Goal: Task Accomplishment & Management: Complete application form

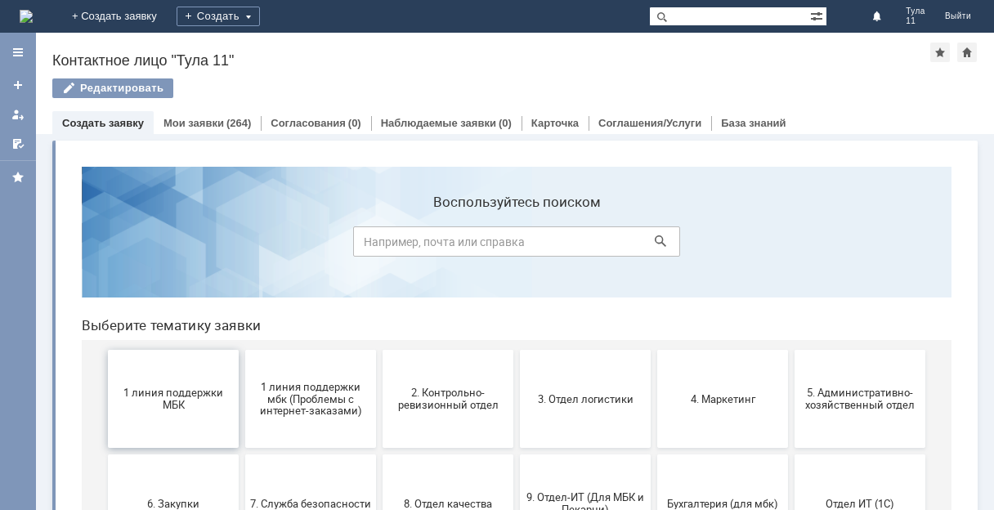
click at [154, 373] on button "1 линия поддержки МБК" at bounding box center [173, 399] width 131 height 98
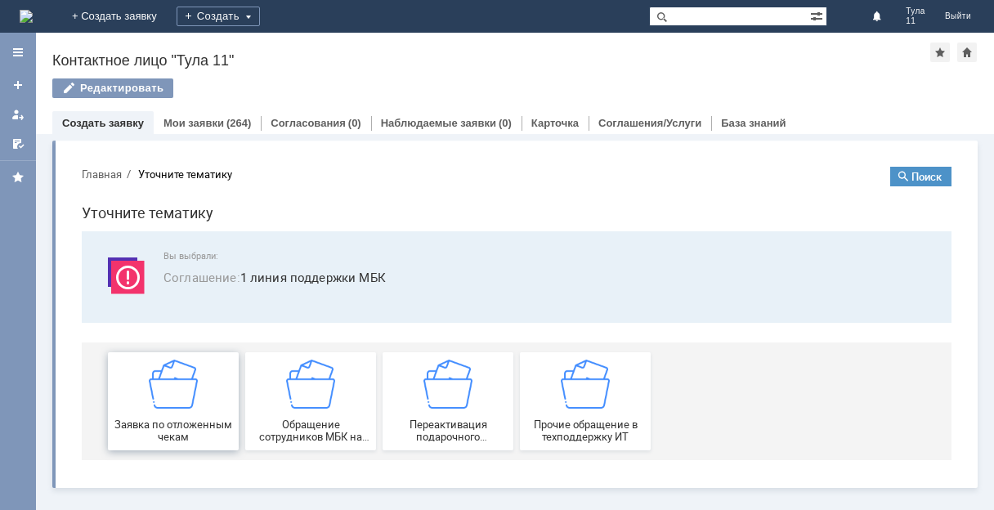
click at [141, 422] on span "Заявка по отложенным чекам" at bounding box center [173, 430] width 121 height 25
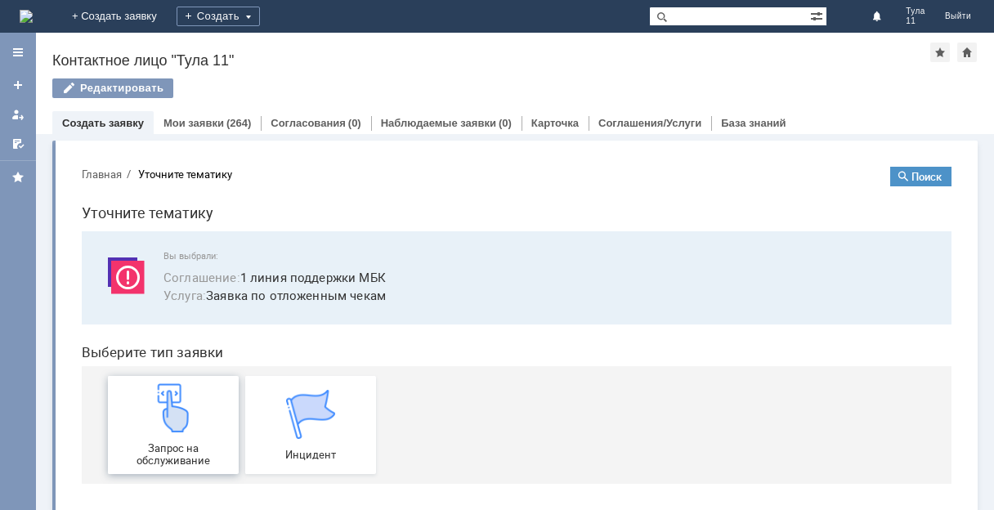
click at [177, 437] on div "Запрос на обслуживание" at bounding box center [173, 424] width 121 height 83
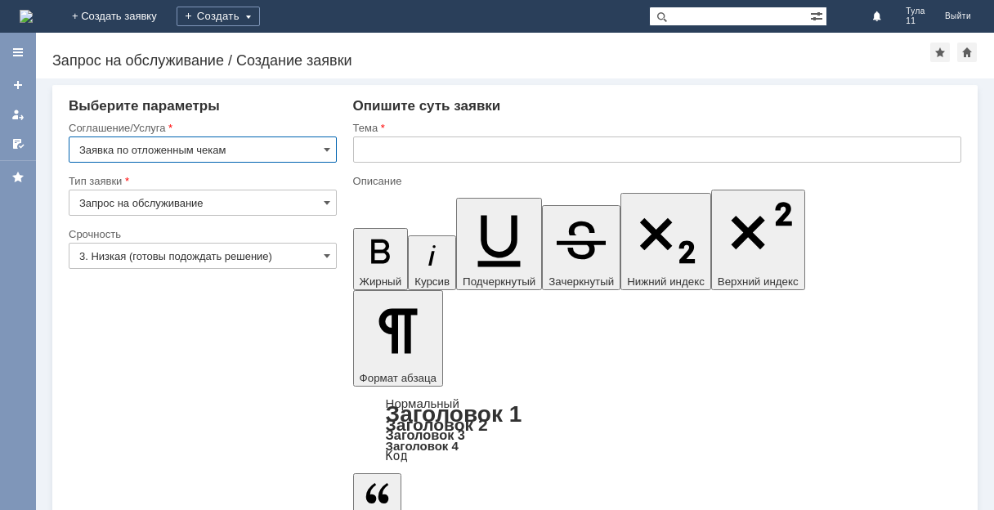
click at [421, 146] on input "text" at bounding box center [657, 149] width 608 height 26
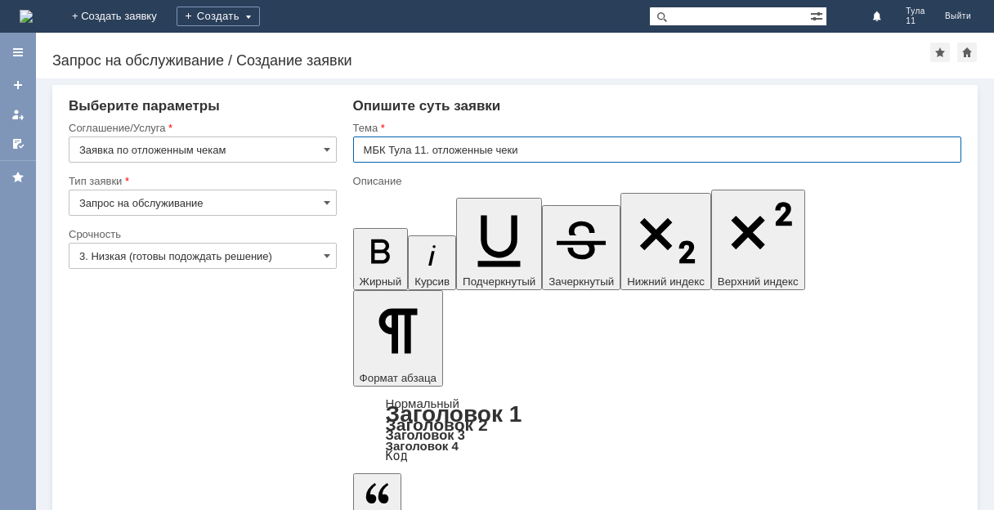
type input "МБК Тула 11. отложенные чеки"
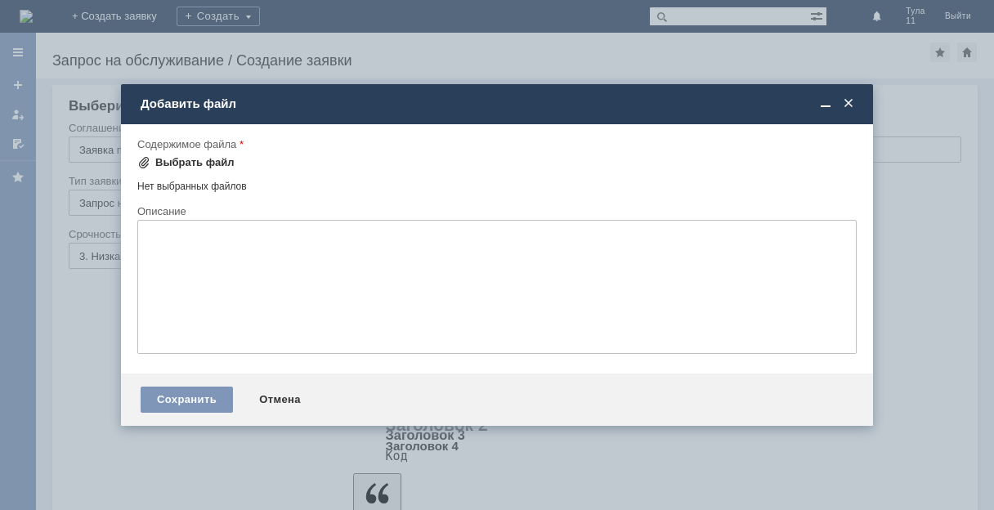
click at [200, 164] on div "Выбрать файл" at bounding box center [194, 162] width 79 height 13
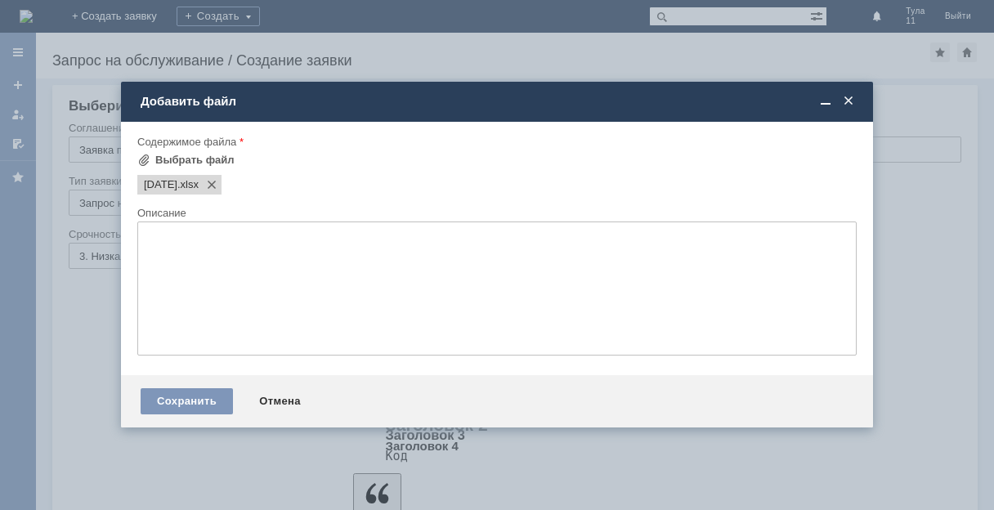
drag, startPoint x: 202, startPoint y: 413, endPoint x: 146, endPoint y: 436, distance: 60.4
click at [200, 417] on div "Сохранить Отмена" at bounding box center [497, 401] width 752 height 52
click at [206, 404] on div "Сохранить" at bounding box center [187, 401] width 92 height 26
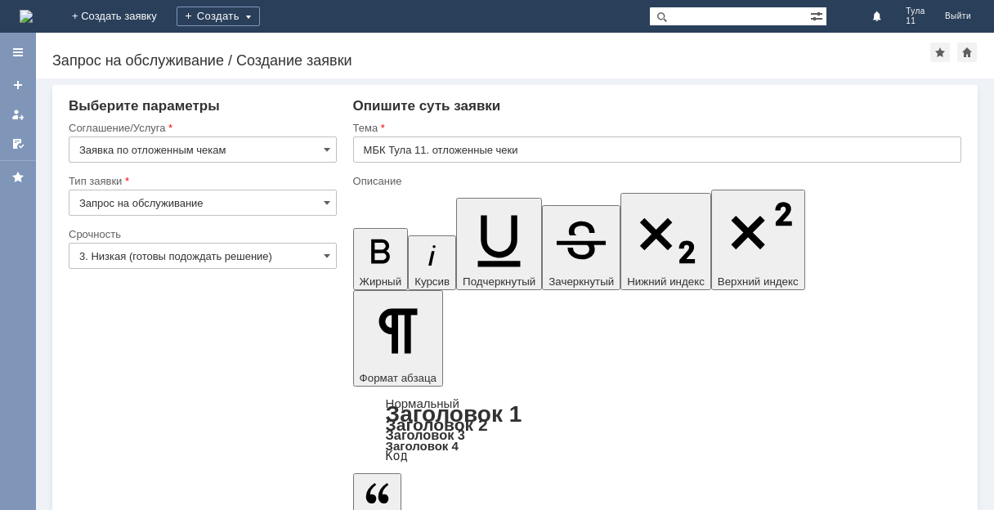
drag, startPoint x: 123, startPoint y: 457, endPoint x: 170, endPoint y: 320, distance: 145.0
drag, startPoint x: 87, startPoint y: 503, endPoint x: 102, endPoint y: 486, distance: 22.0
